Goal: Book appointment/travel/reservation

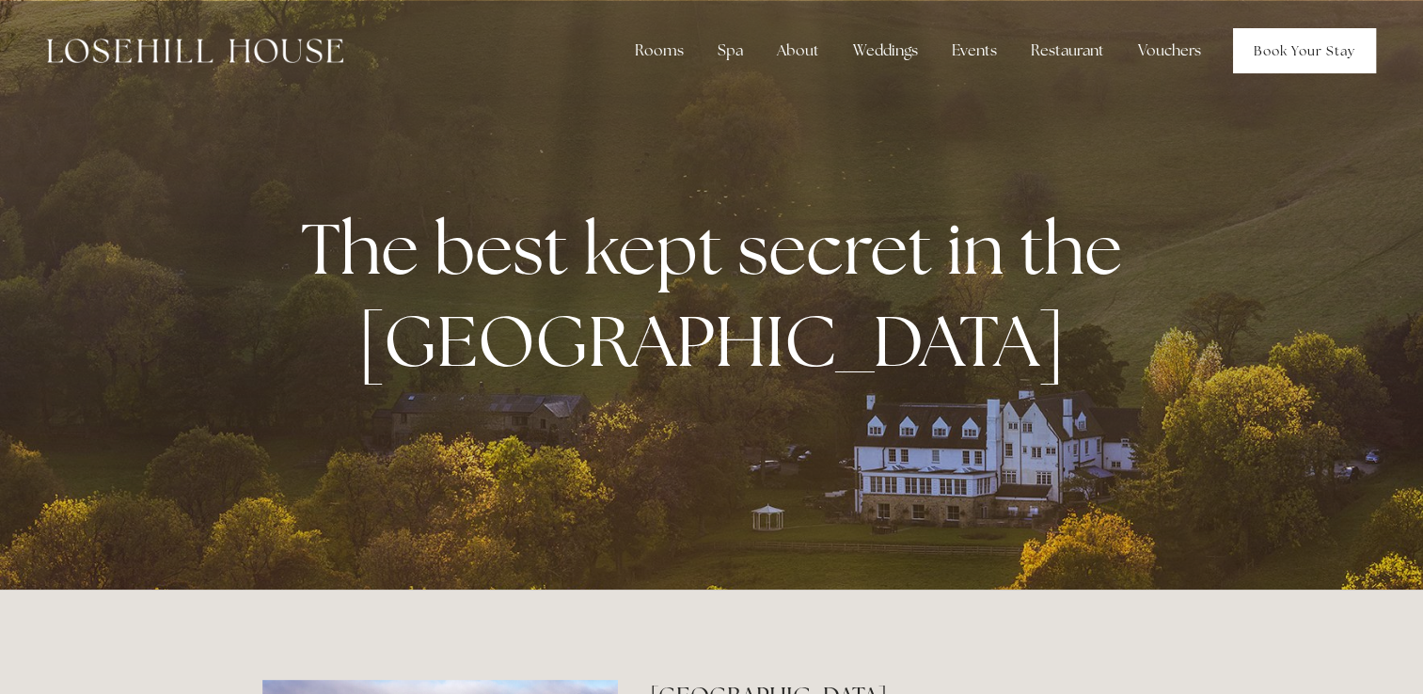
click at [1301, 49] on link "Book Your Stay" at bounding box center [1304, 50] width 143 height 45
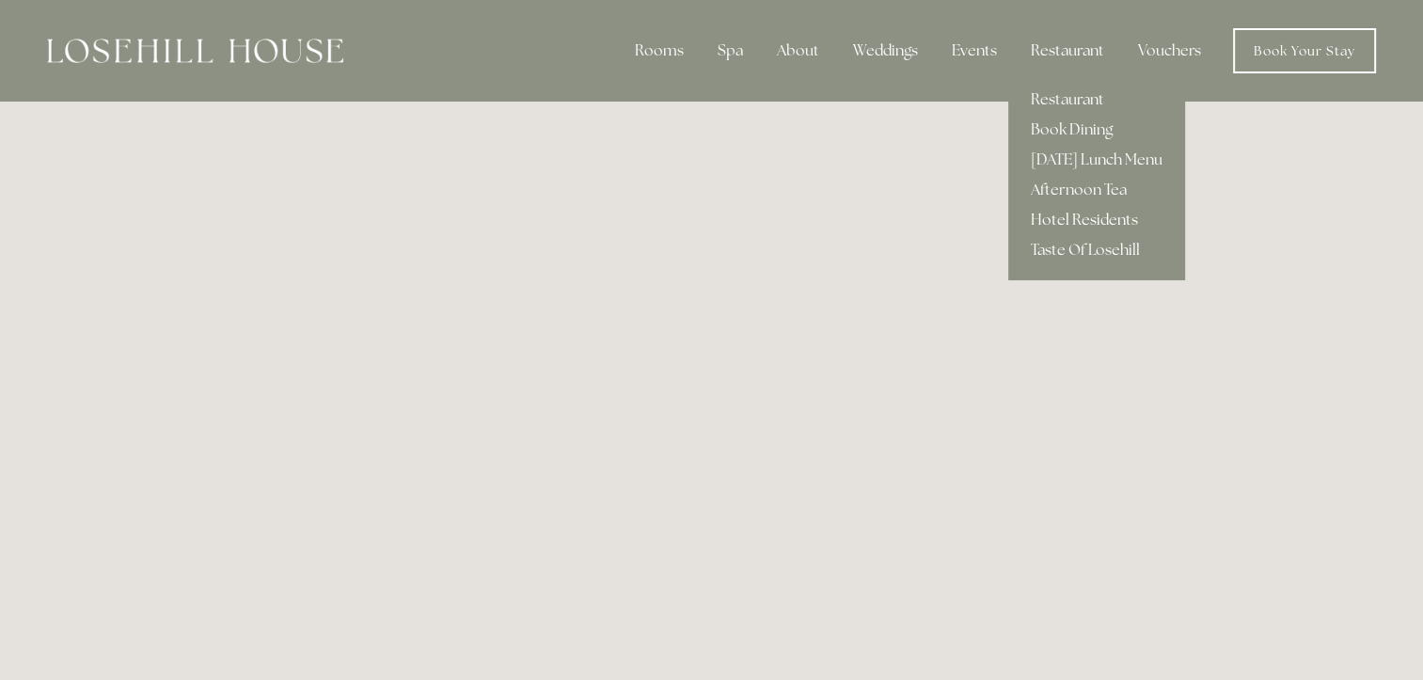
click at [1062, 218] on link "Hotel Residents" at bounding box center [1096, 220] width 177 height 30
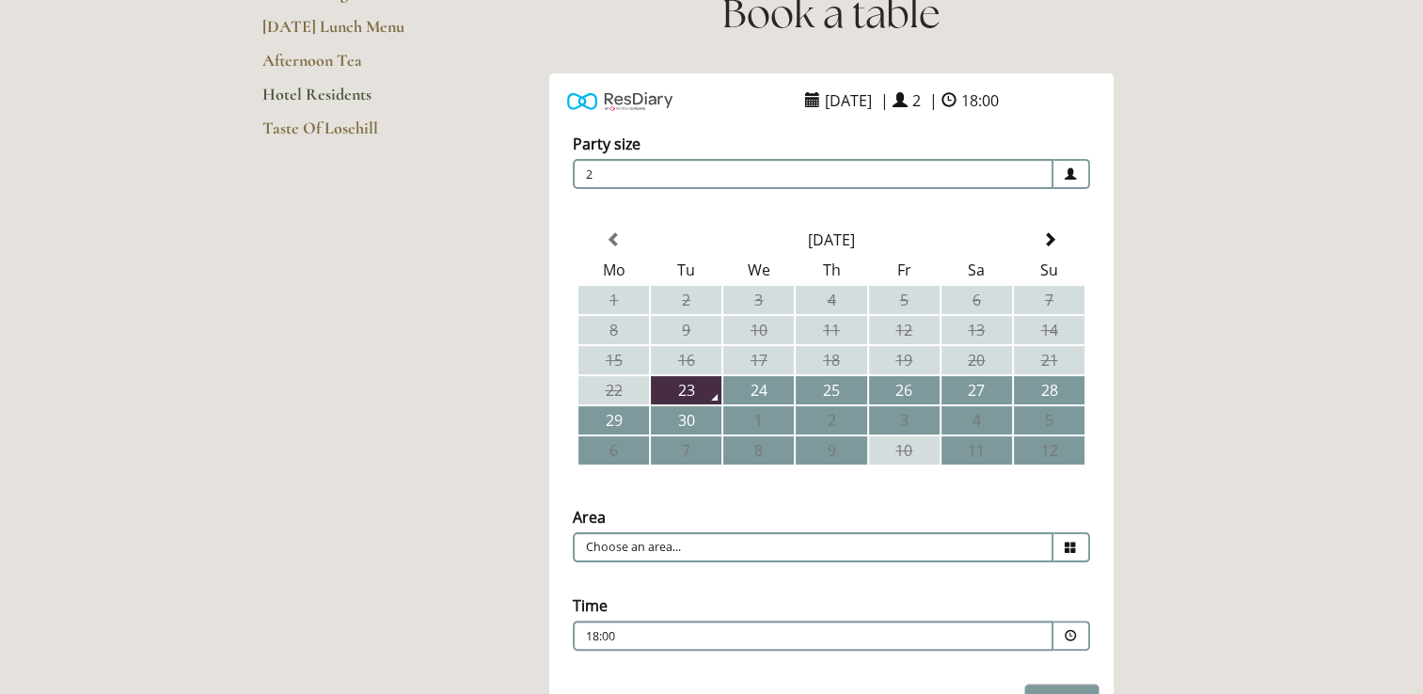
scroll to position [327, 0]
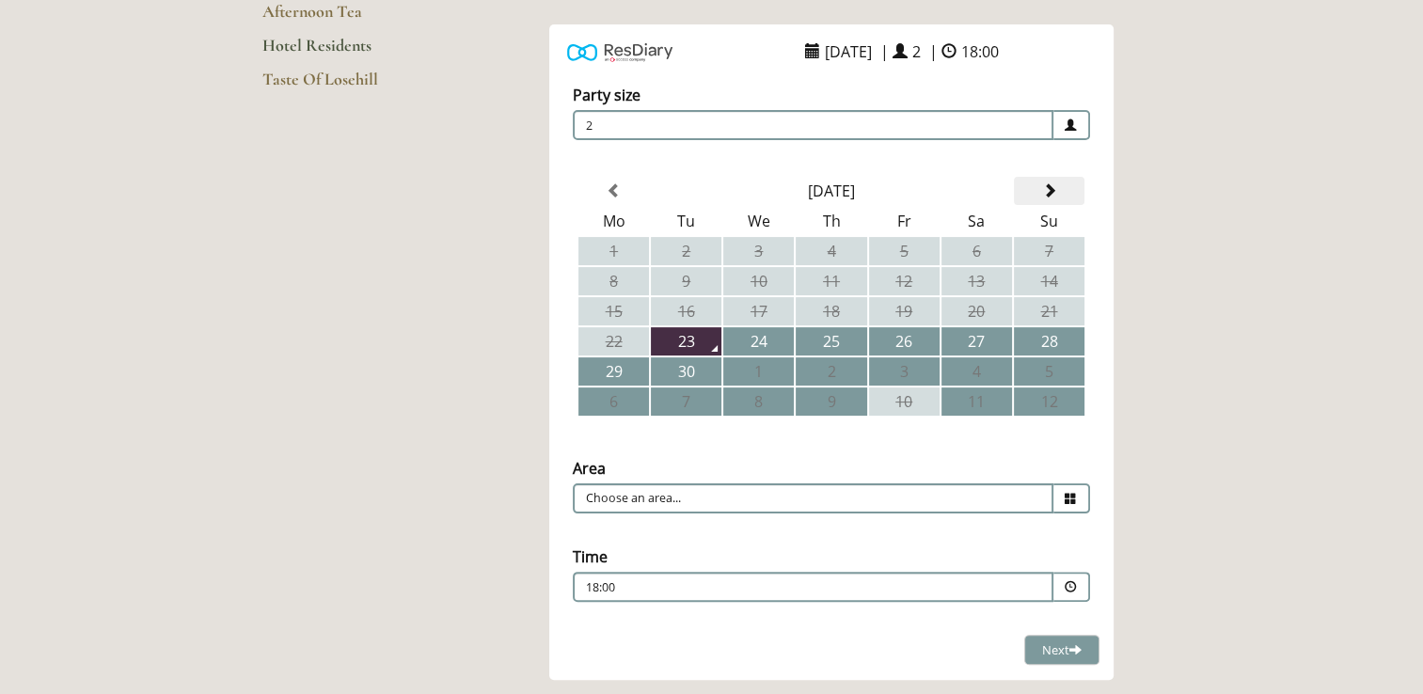
click at [1046, 190] on span at bounding box center [1048, 190] width 15 height 15
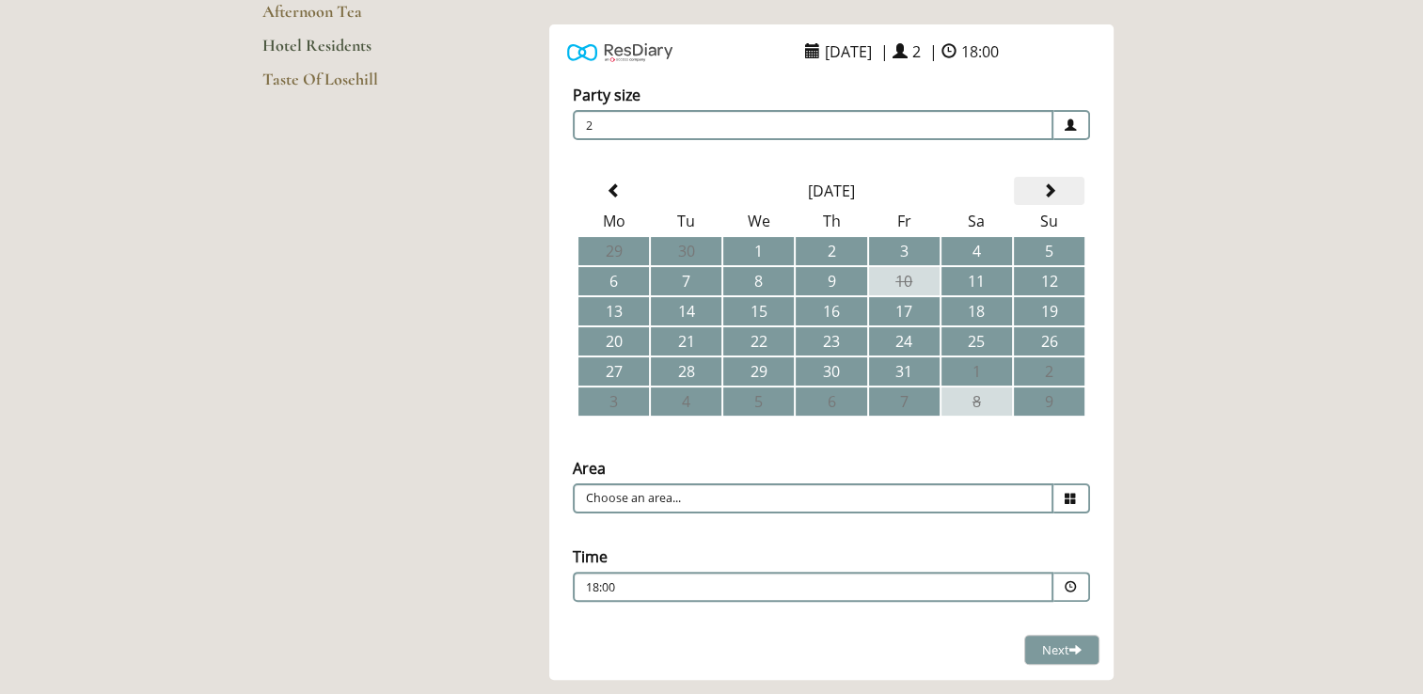
click at [1046, 190] on span at bounding box center [1048, 190] width 15 height 15
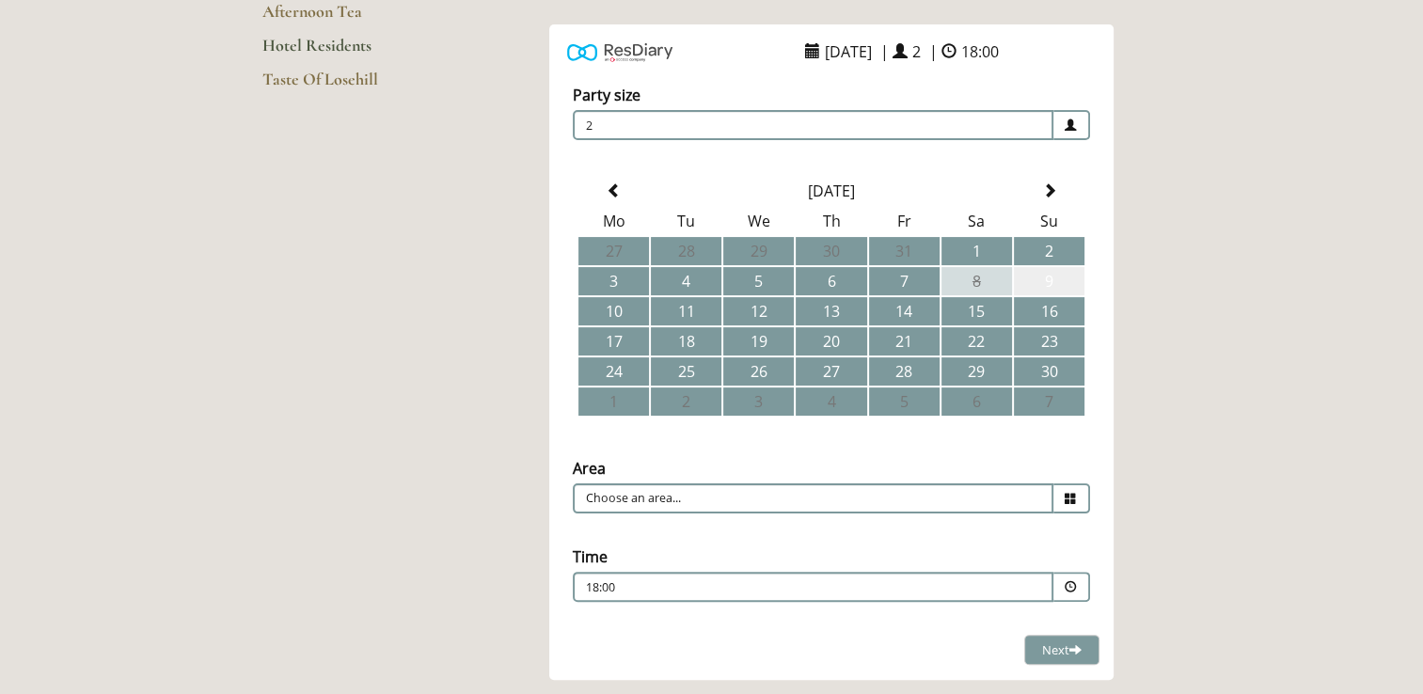
click at [1052, 275] on td "9" at bounding box center [1049, 281] width 71 height 28
click at [692, 495] on input "Choose an area..." at bounding box center [813, 498] width 480 height 30
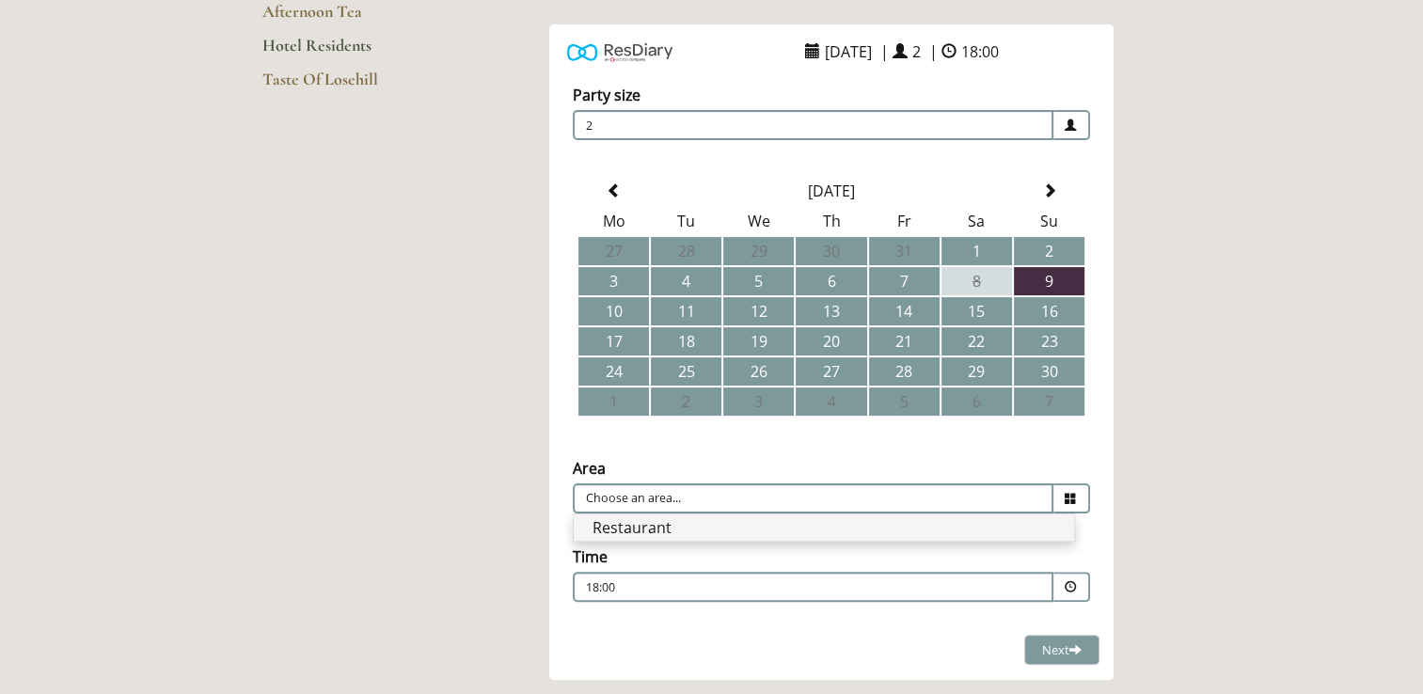
click at [636, 519] on li "Restaurant" at bounding box center [824, 527] width 500 height 26
type input "Restaurant"
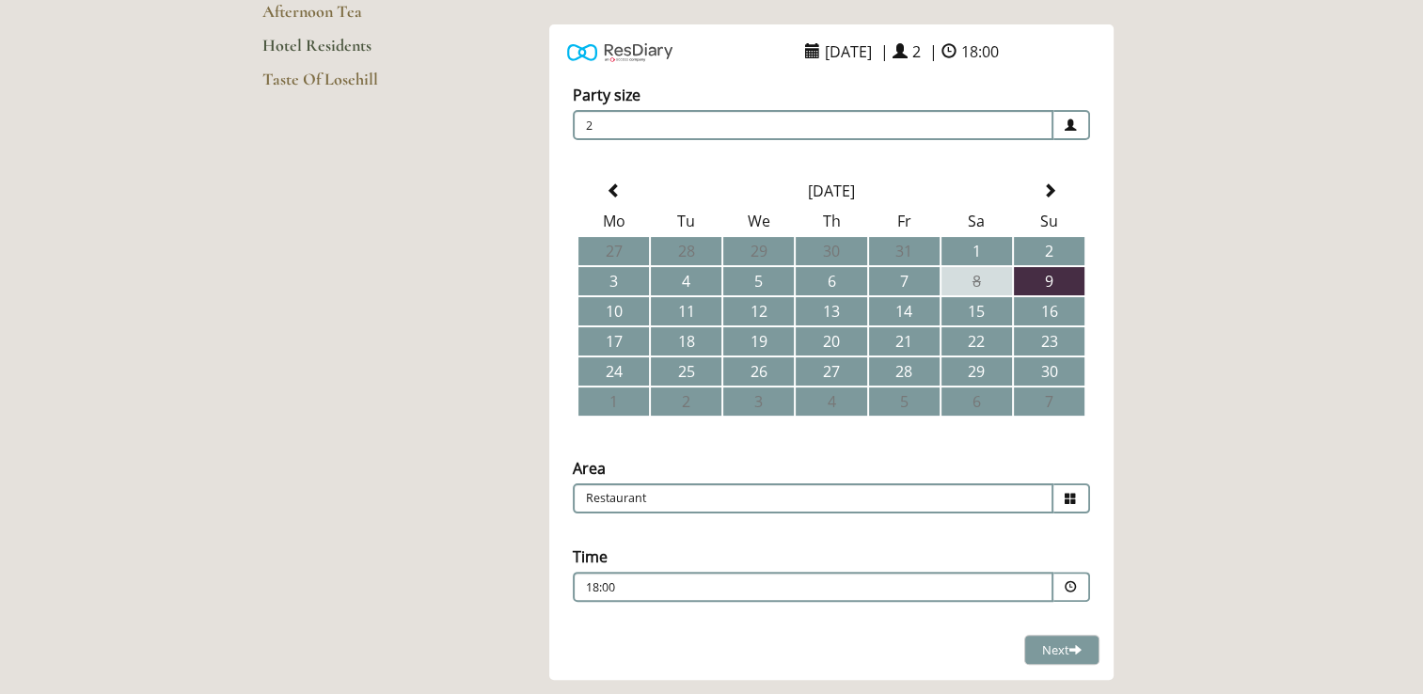
click at [1071, 581] on span at bounding box center [1070, 587] width 12 height 12
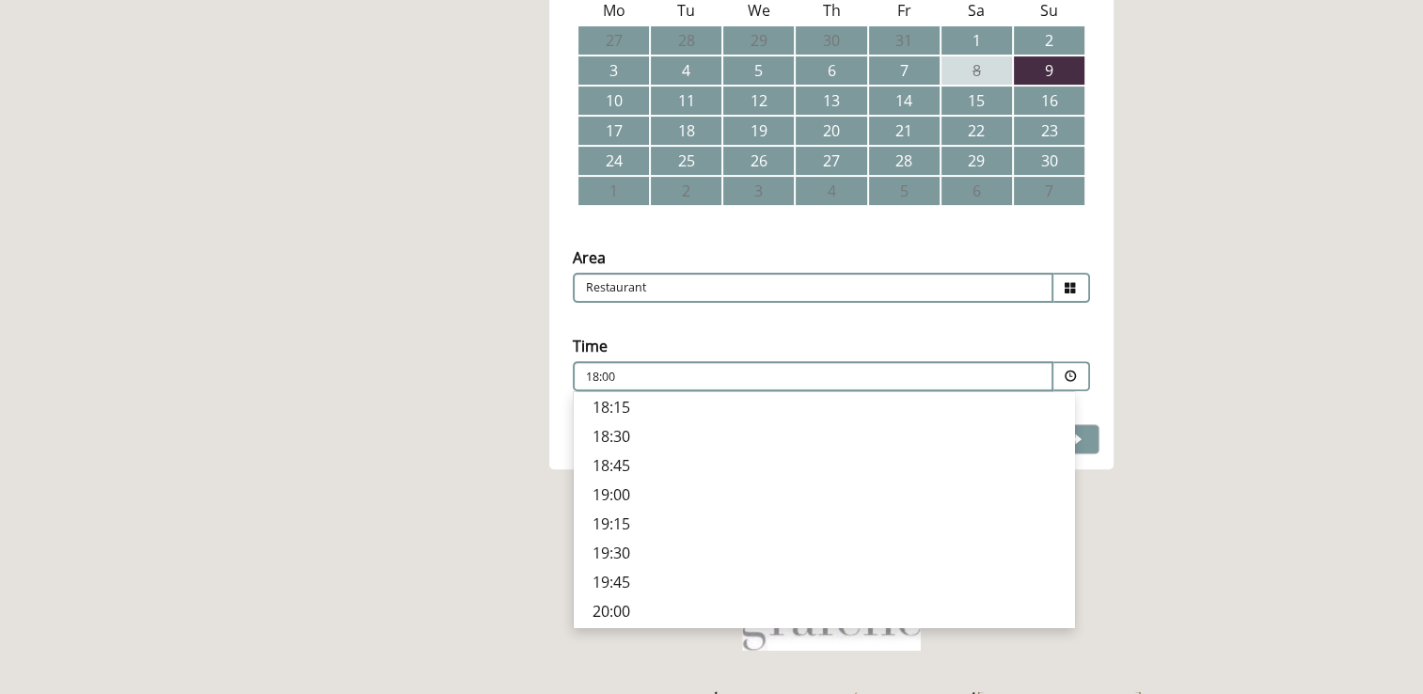
scroll to position [663, 0]
click at [619, 536] on p "19:30" at bounding box center [823, 546] width 463 height 21
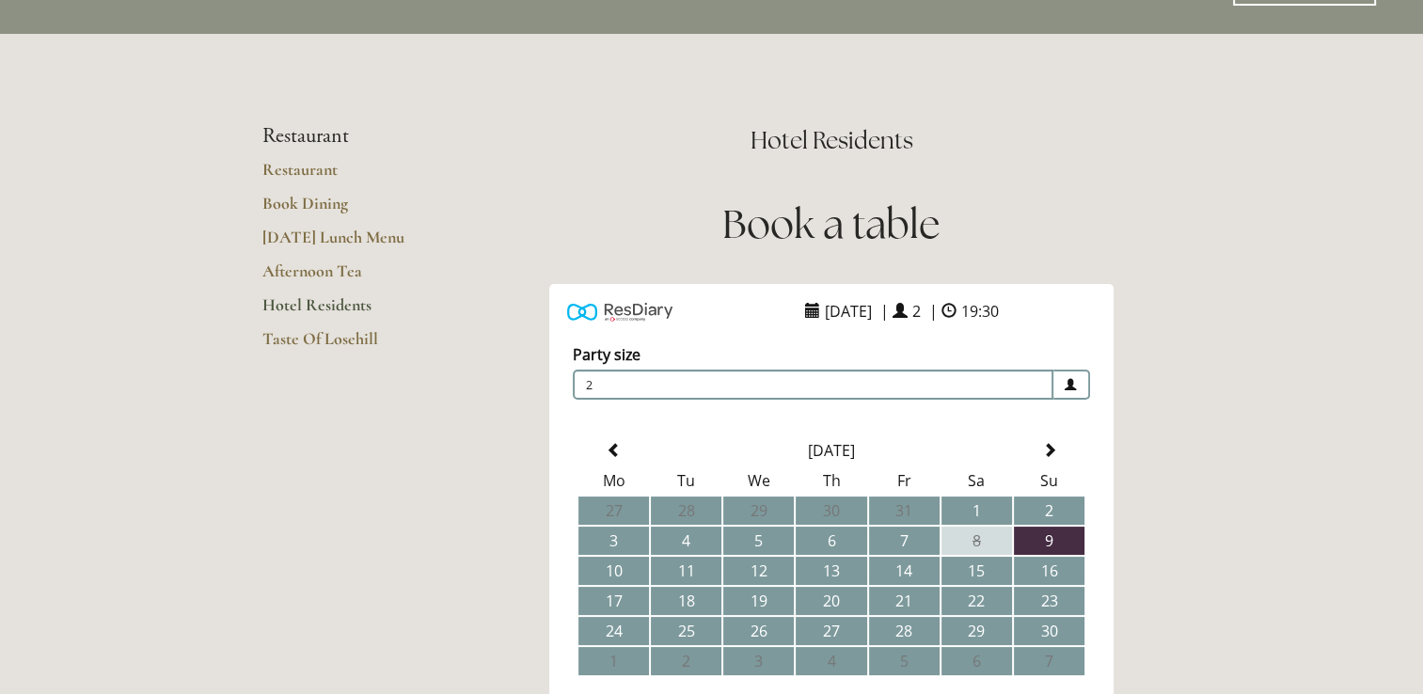
scroll to position [0, 0]
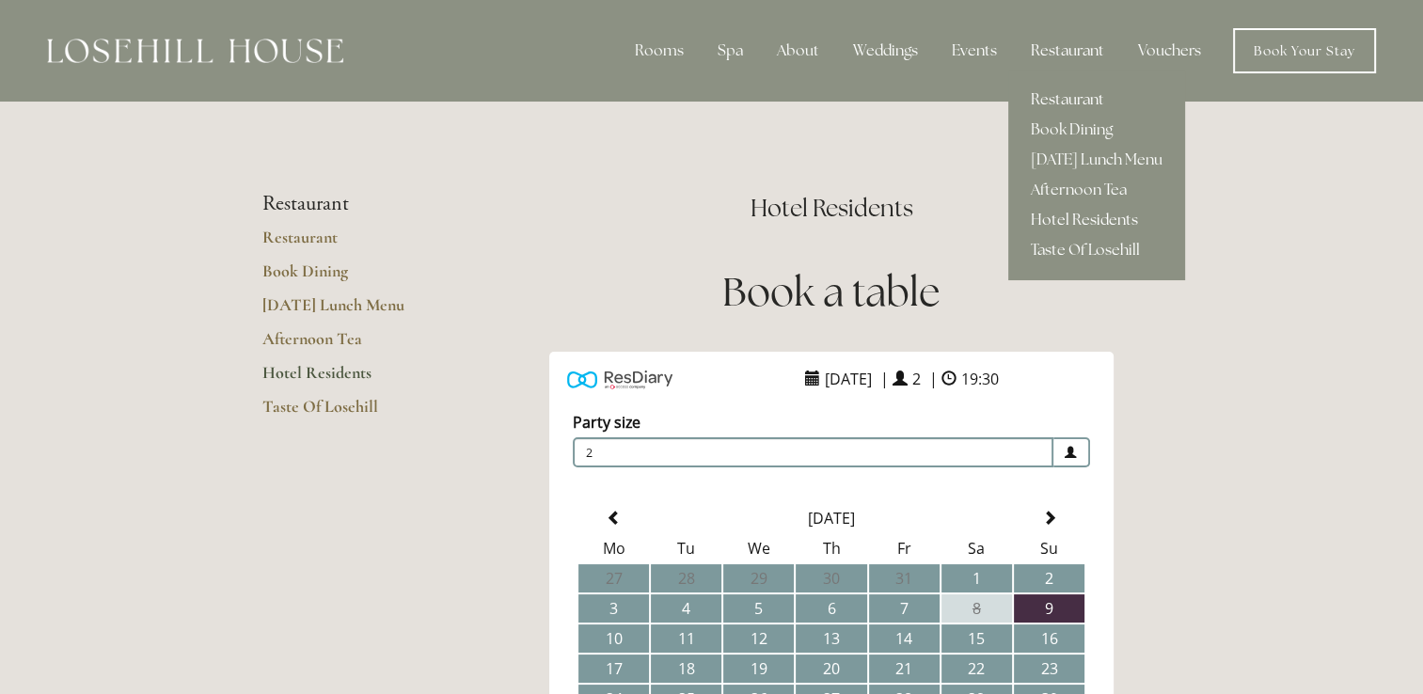
click at [1066, 96] on link "Restaurant" at bounding box center [1096, 100] width 177 height 30
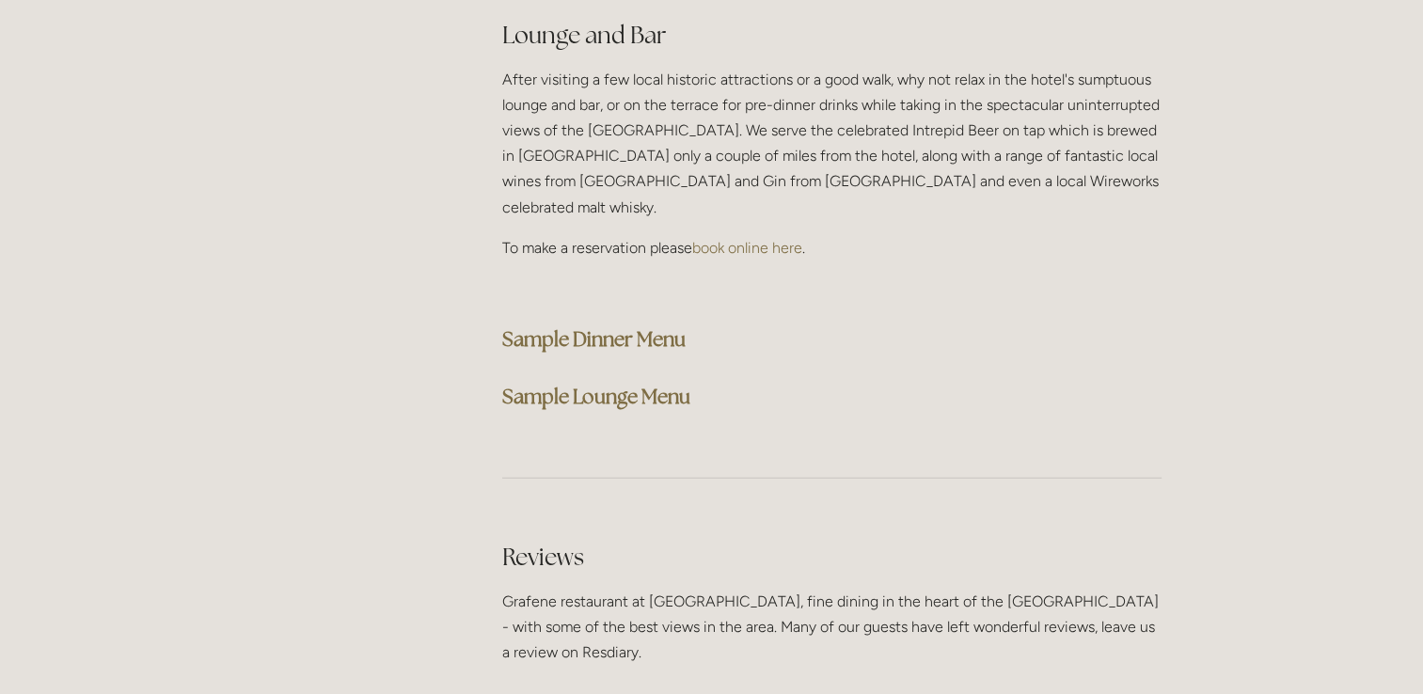
scroll to position [4795, 0]
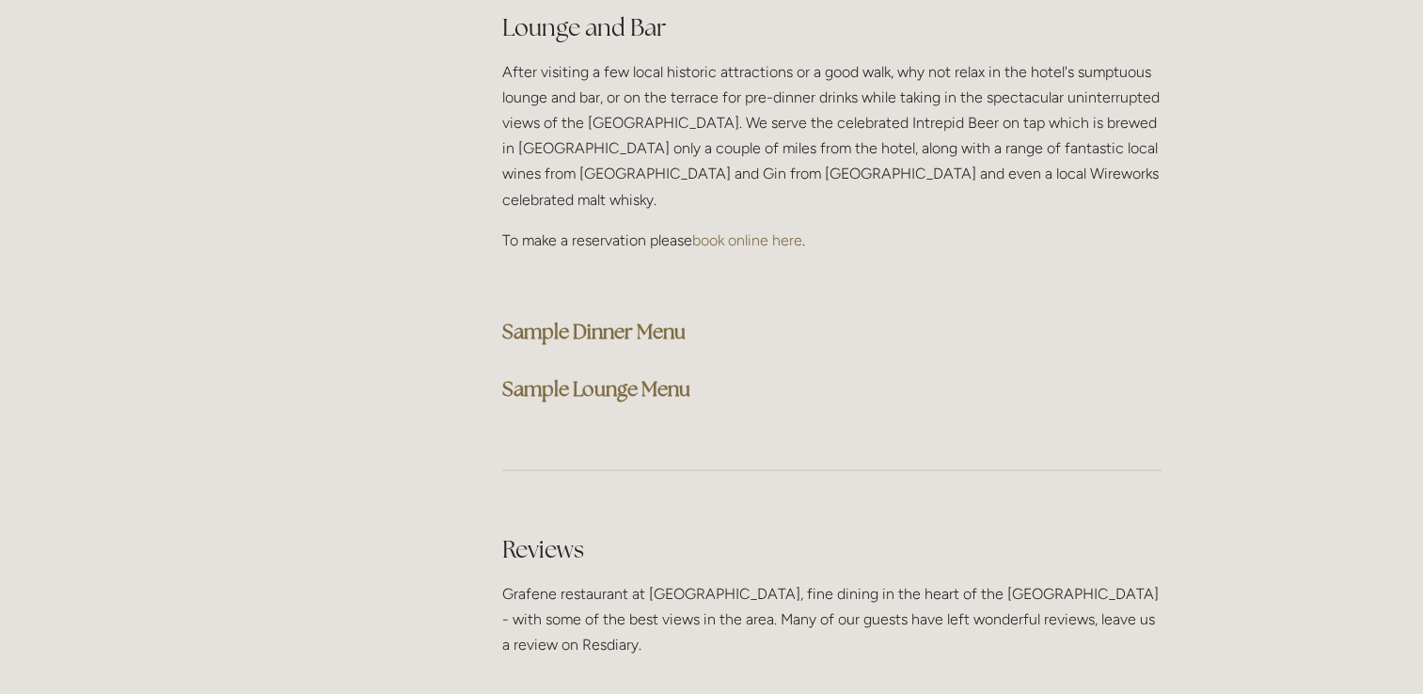
click at [576, 319] on strong "Sample Dinner Menu" at bounding box center [593, 331] width 183 height 25
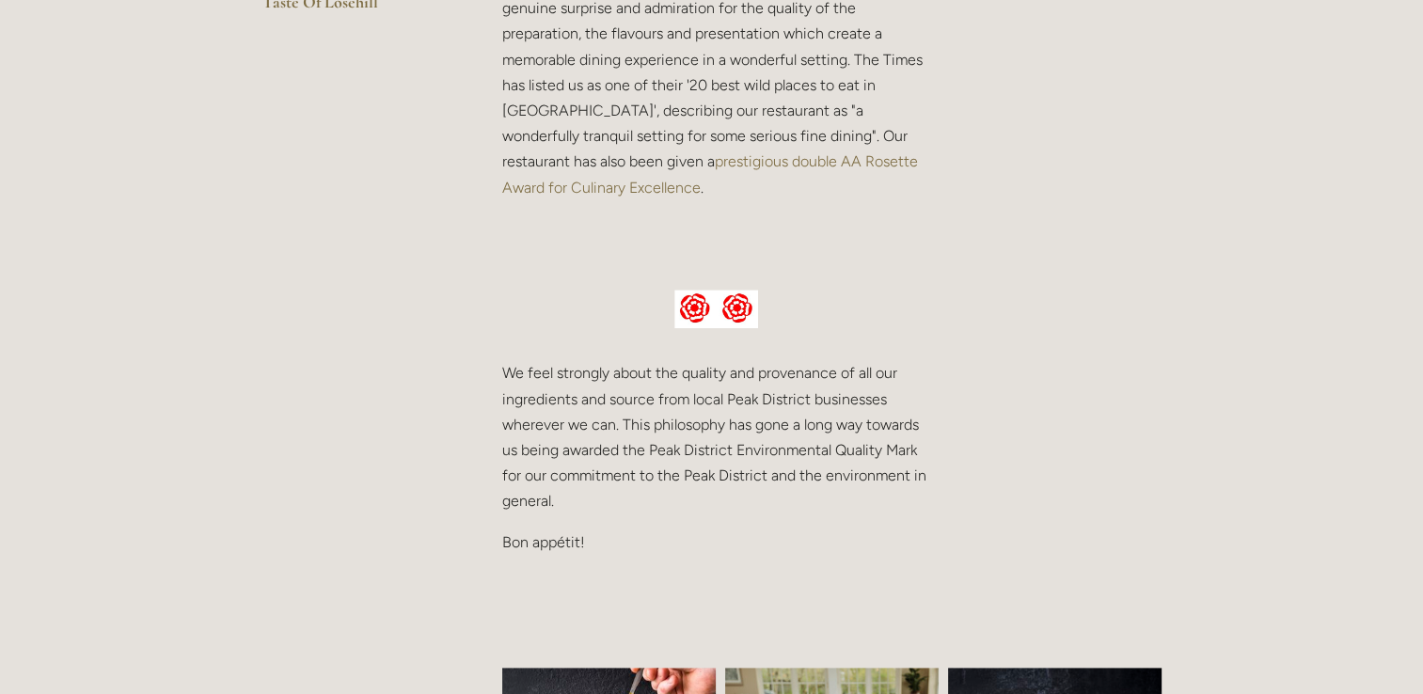
scroll to position [715, 0]
